Goal: Task Accomplishment & Management: Use online tool/utility

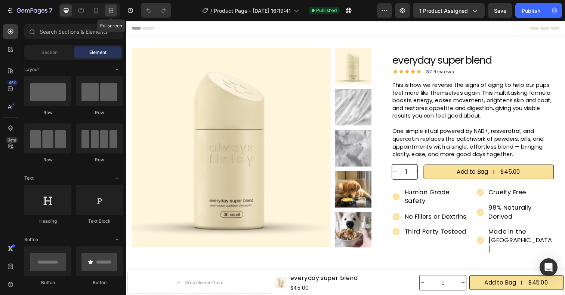
click at [111, 10] on icon at bounding box center [110, 10] width 7 height 7
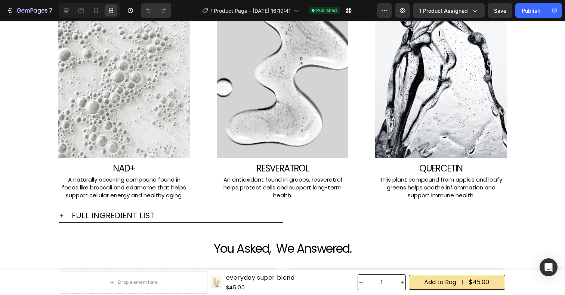
scroll to position [1365, 0]
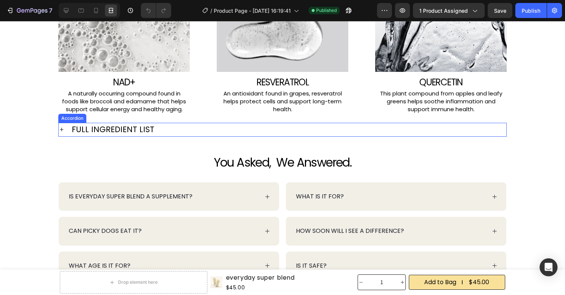
click at [62, 127] on icon at bounding box center [62, 129] width 6 height 6
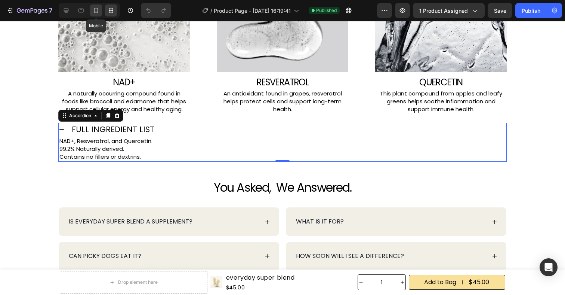
click at [96, 12] on icon at bounding box center [96, 10] width 4 height 5
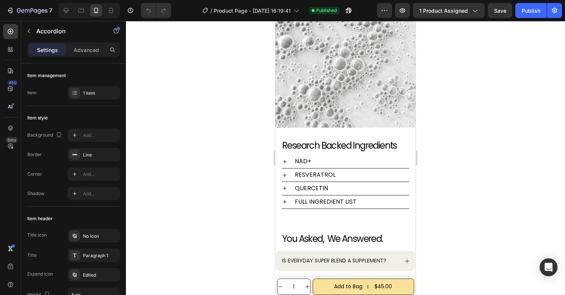
scroll to position [1292, 0]
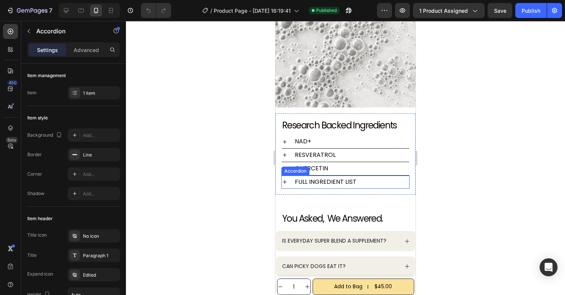
click at [286, 178] on div "FULL INGREDIENT LIST" at bounding box center [345, 181] width 127 height 13
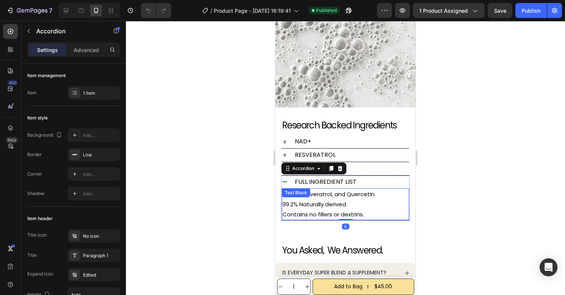
click at [371, 206] on p "NAD+, Resveratrol, and Quercetin. 99.2% Naturally derived." at bounding box center [346, 199] width 126 height 20
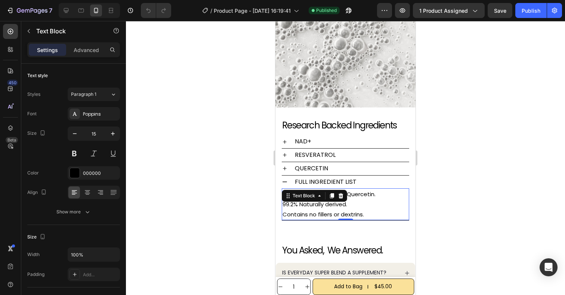
click at [361, 203] on p "NAD+, Resveratrol, and Quercetin. 99.2% Naturally derived." at bounding box center [346, 199] width 126 height 20
click at [379, 194] on p "NAD+, Resveratrol, and Quercetin. 99.2% Naturally derived" at bounding box center [346, 199] width 126 height 20
click at [372, 215] on p "Contains no fillers or dextrins." at bounding box center [346, 214] width 126 height 10
click at [67, 13] on icon at bounding box center [66, 10] width 5 height 5
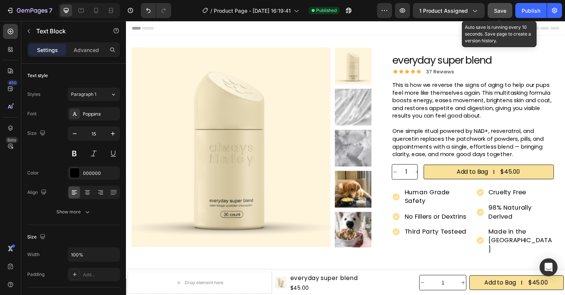
click at [500, 10] on span "Save" at bounding box center [500, 10] width 12 height 6
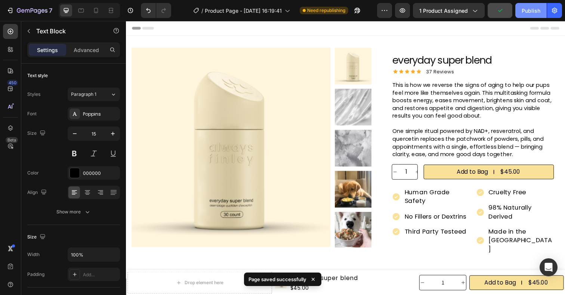
click at [533, 11] on div "Publish" at bounding box center [531, 11] width 19 height 8
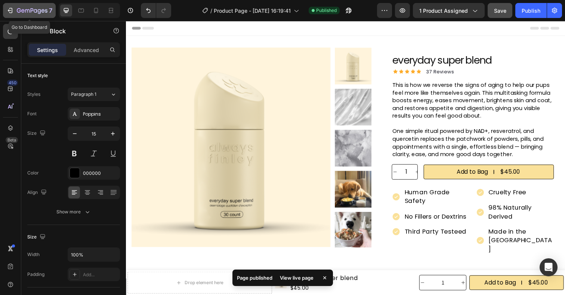
click at [18, 10] on icon "button" at bounding box center [32, 11] width 31 height 6
